Goal: Check status: Check status

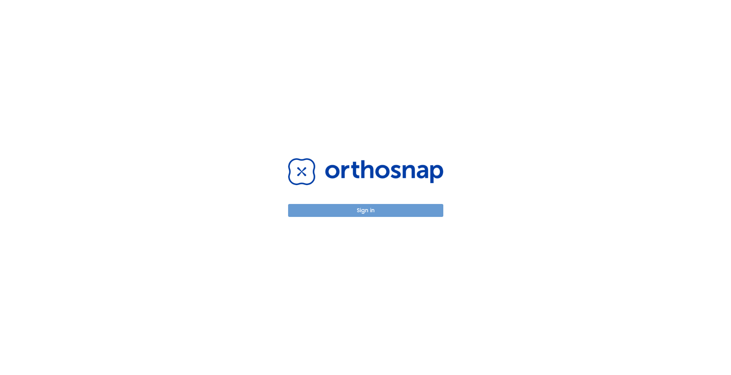
click at [360, 214] on button "Sign in" at bounding box center [365, 210] width 155 height 13
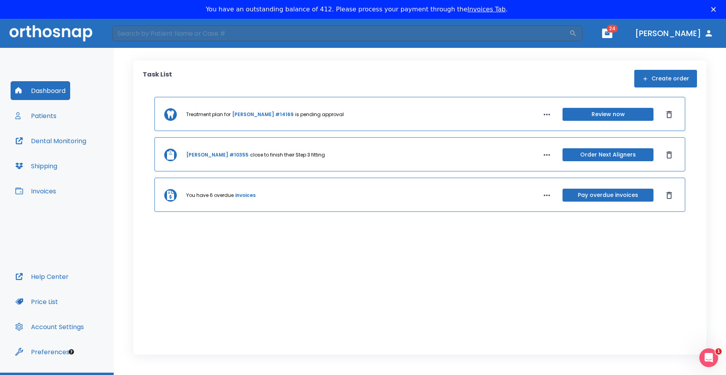
click at [600, 112] on button "Review now" at bounding box center [607, 114] width 91 height 13
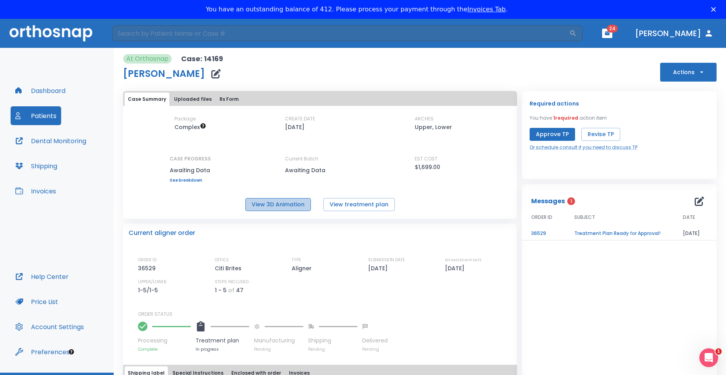
click at [279, 208] on button "View 3D Animation" at bounding box center [277, 204] width 65 height 13
click at [358, 206] on button "View treatment plan" at bounding box center [358, 204] width 71 height 13
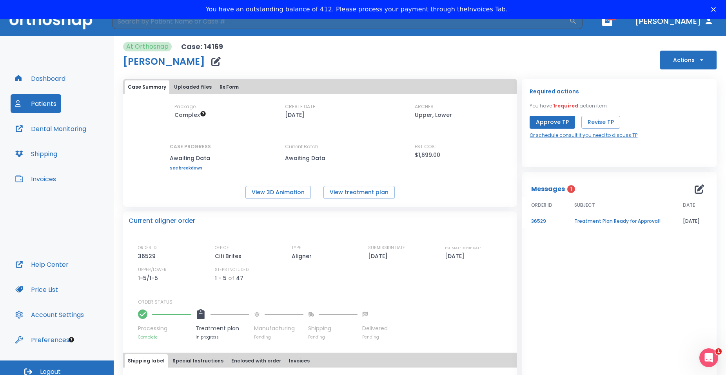
scroll to position [19, 0]
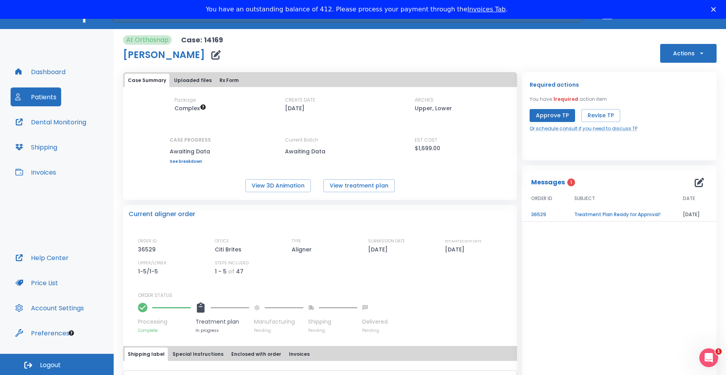
click at [63, 361] on button "Logout" at bounding box center [57, 363] width 114 height 21
